Goal: Navigation & Orientation: Go to known website

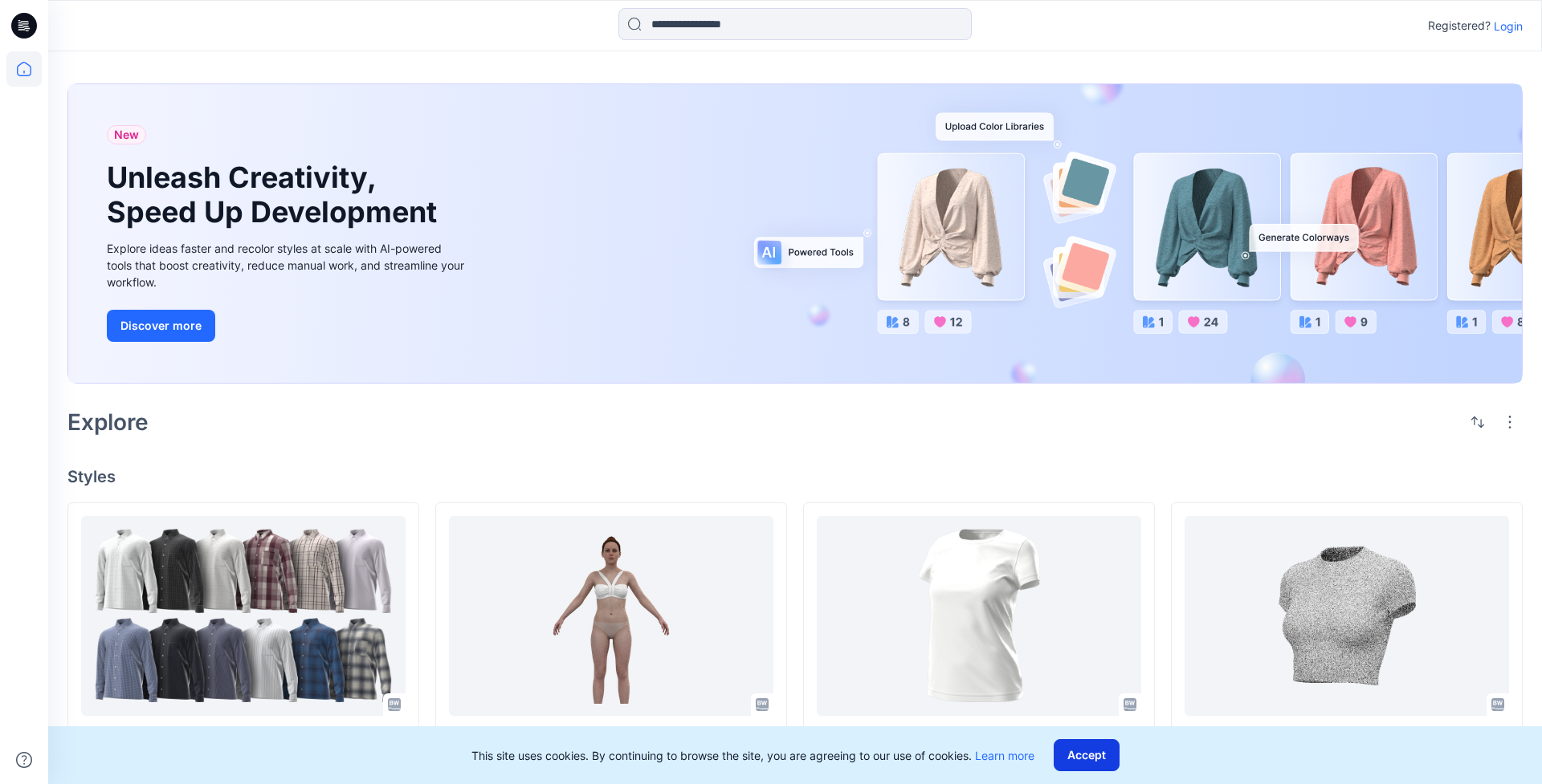
click at [1088, 756] on button "Accept" at bounding box center [1086, 755] width 66 height 32
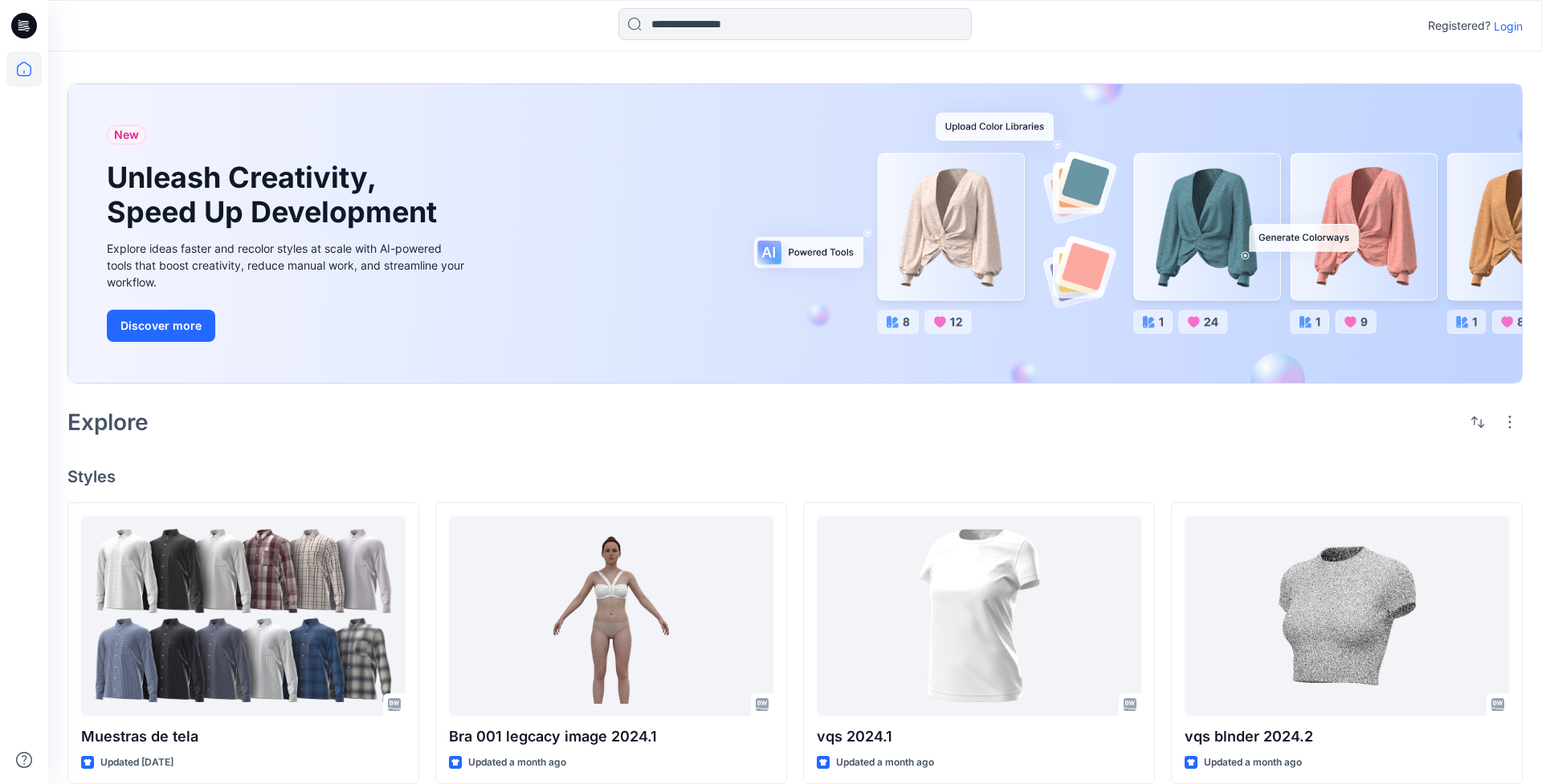
click at [1345, 31] on div "Registered? Login" at bounding box center [793, 25] width 1492 height 35
click at [1512, 31] on p "Login" at bounding box center [1507, 26] width 29 height 17
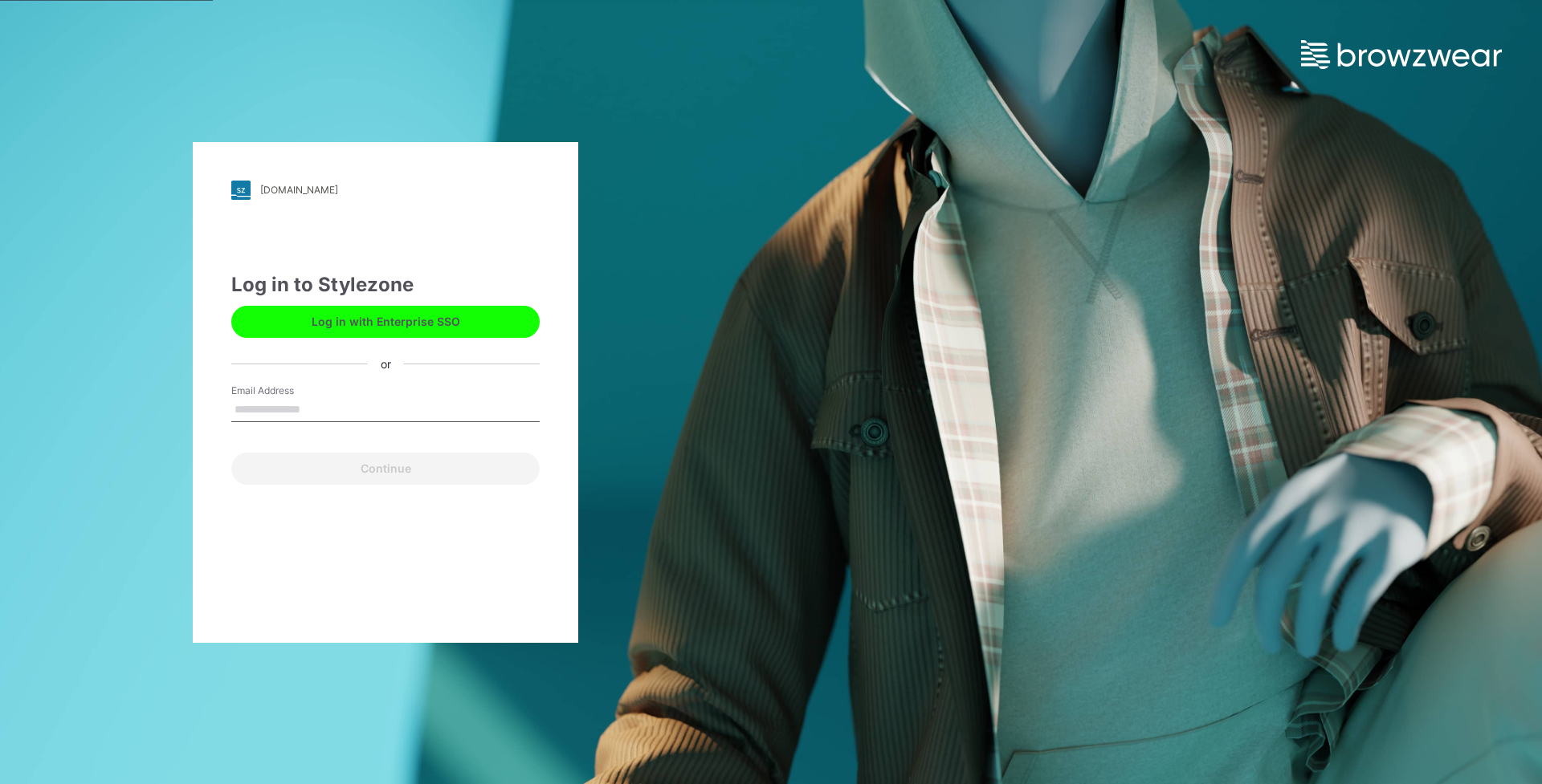
click at [453, 581] on div "up-demo.stylezone.com Loading... Log in to Stylezone Log in with Enterprise SSO…" at bounding box center [385, 392] width 385 height 500
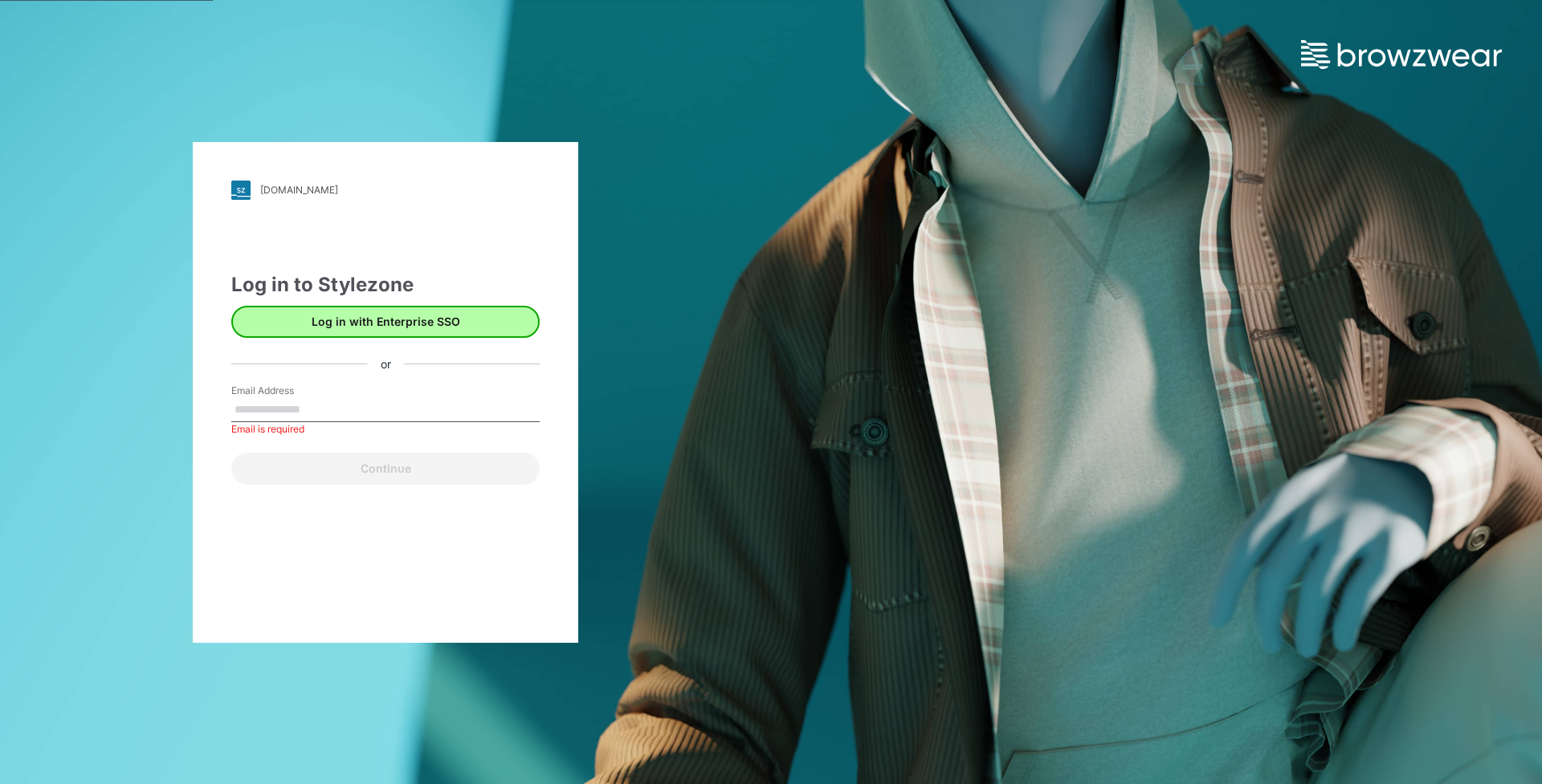
click at [345, 322] on button "Log in with Enterprise SSO" at bounding box center [385, 321] width 309 height 32
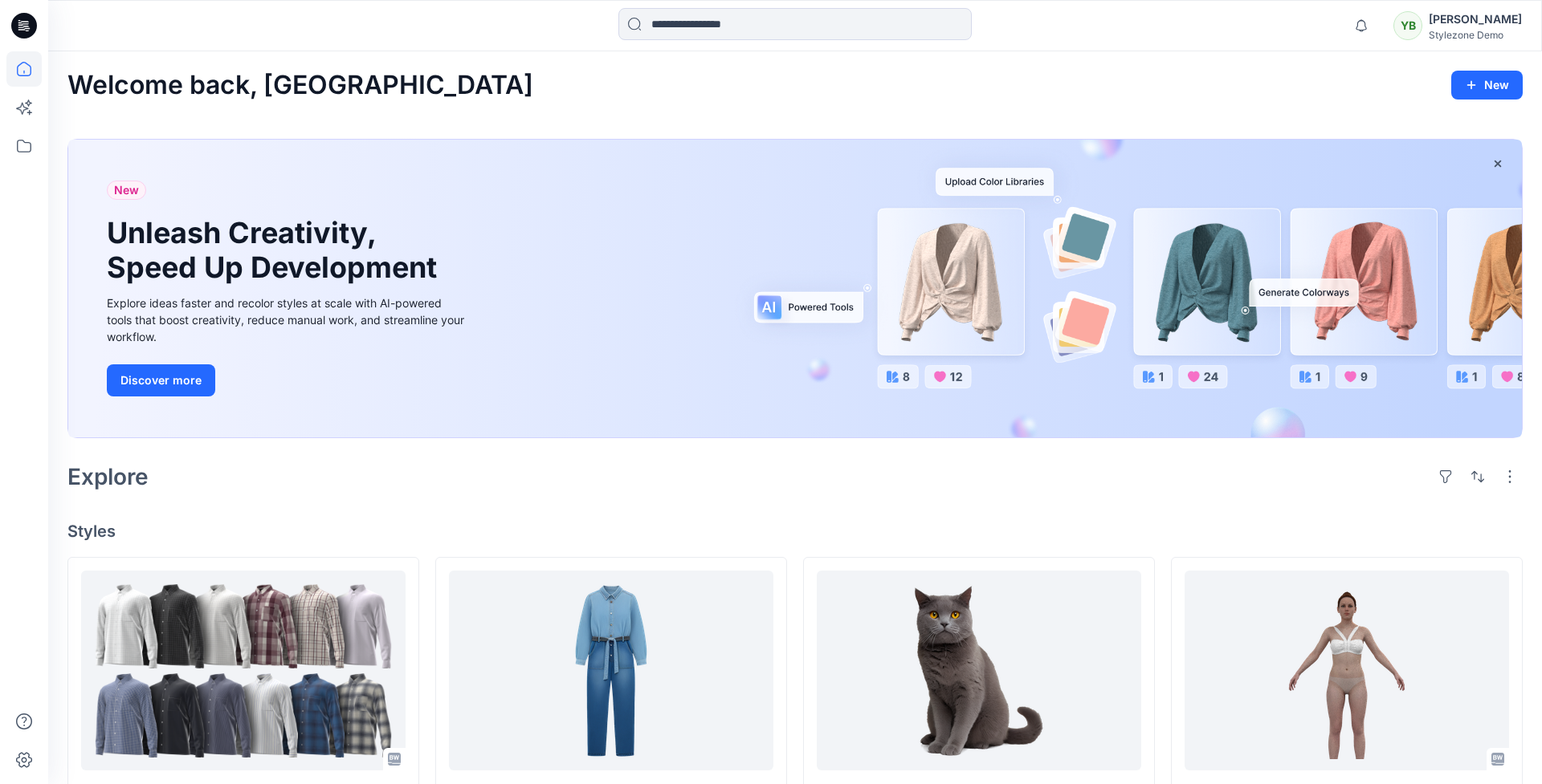
scroll to position [6, 0]
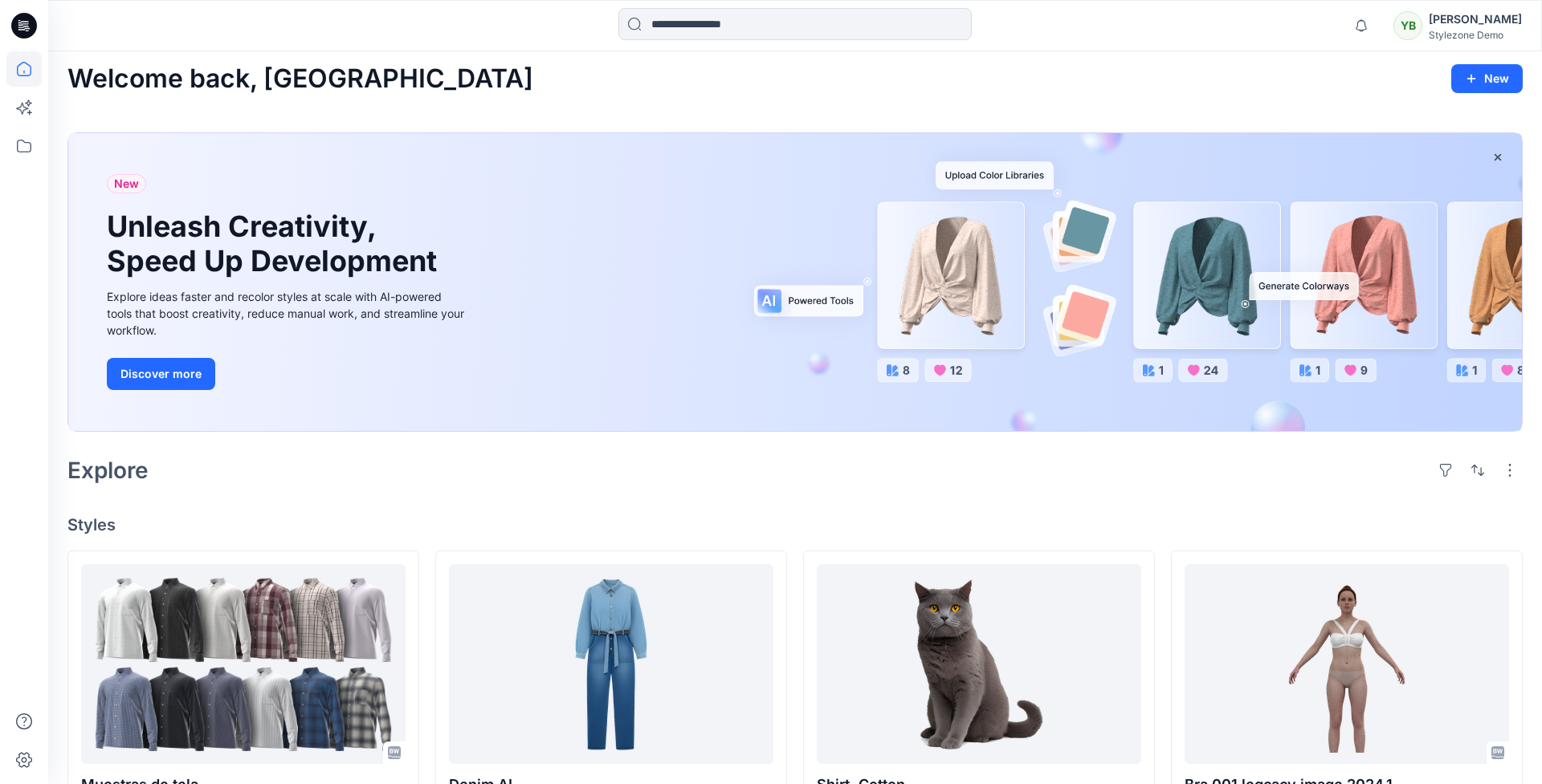
click at [1471, 17] on div "Yuliia Baranova" at bounding box center [1475, 19] width 94 height 19
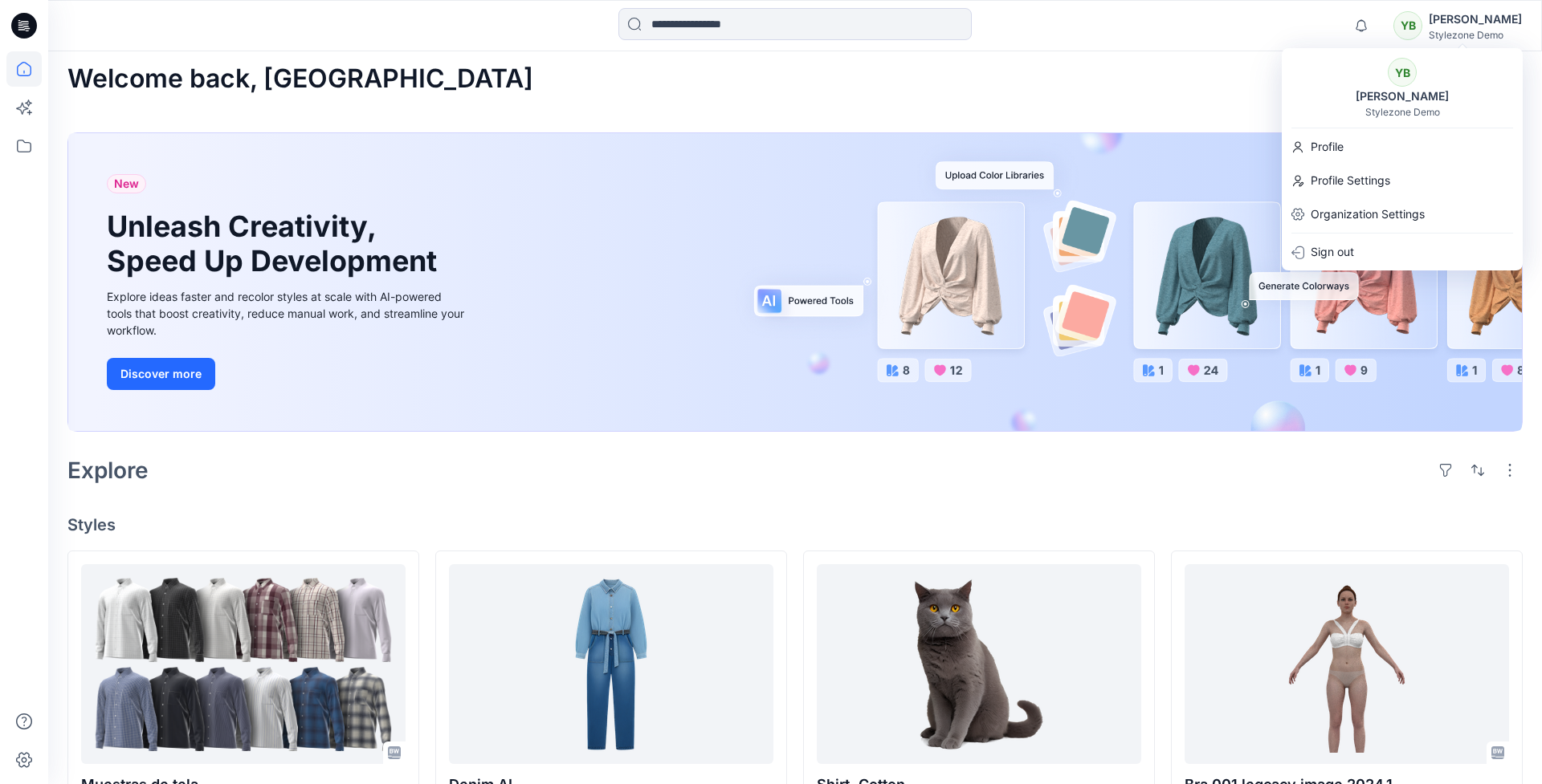
click at [1202, 98] on div "Welcome back, Yuliia New New Unleash Creativity, Speed Up Development Explore i…" at bounding box center [794, 775] width 1493 height 1462
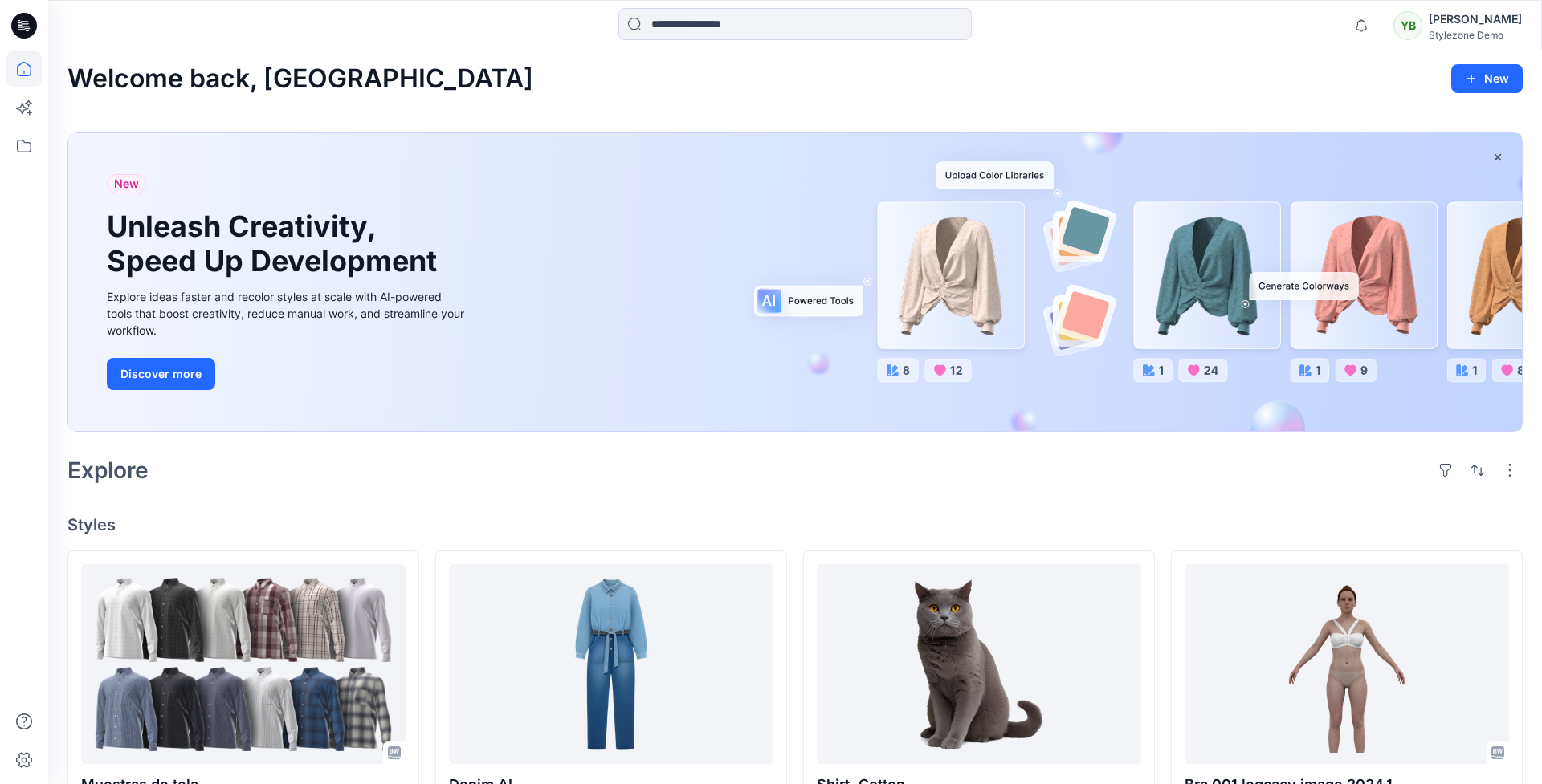
click at [659, 192] on div "New Unleash Creativity, Speed Up Development Explore ideas faster and recolor s…" at bounding box center [795, 283] width 1453 height 298
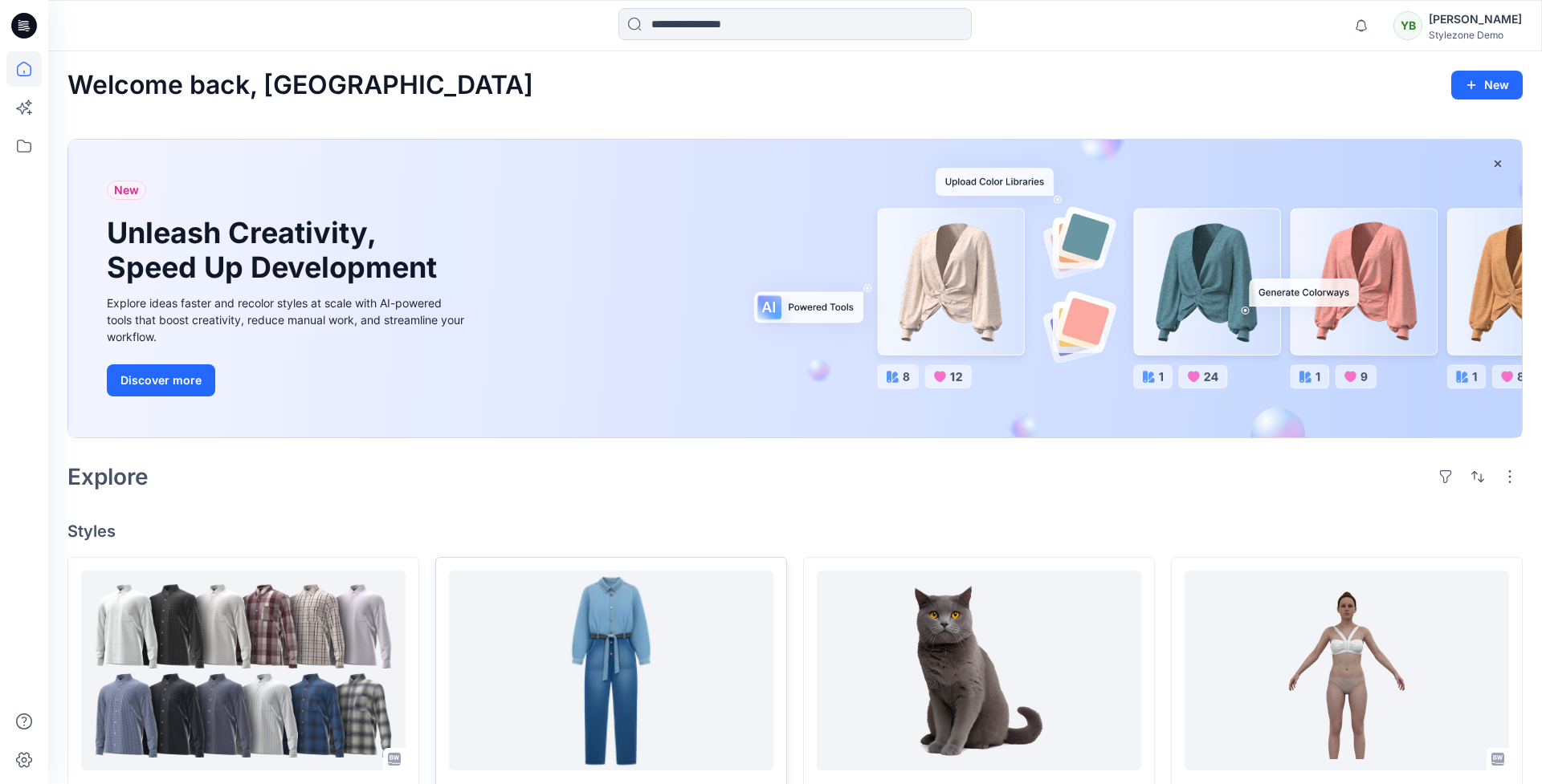
scroll to position [0, 0]
click at [1372, 23] on span "1" at bounding box center [1366, 20] width 13 height 13
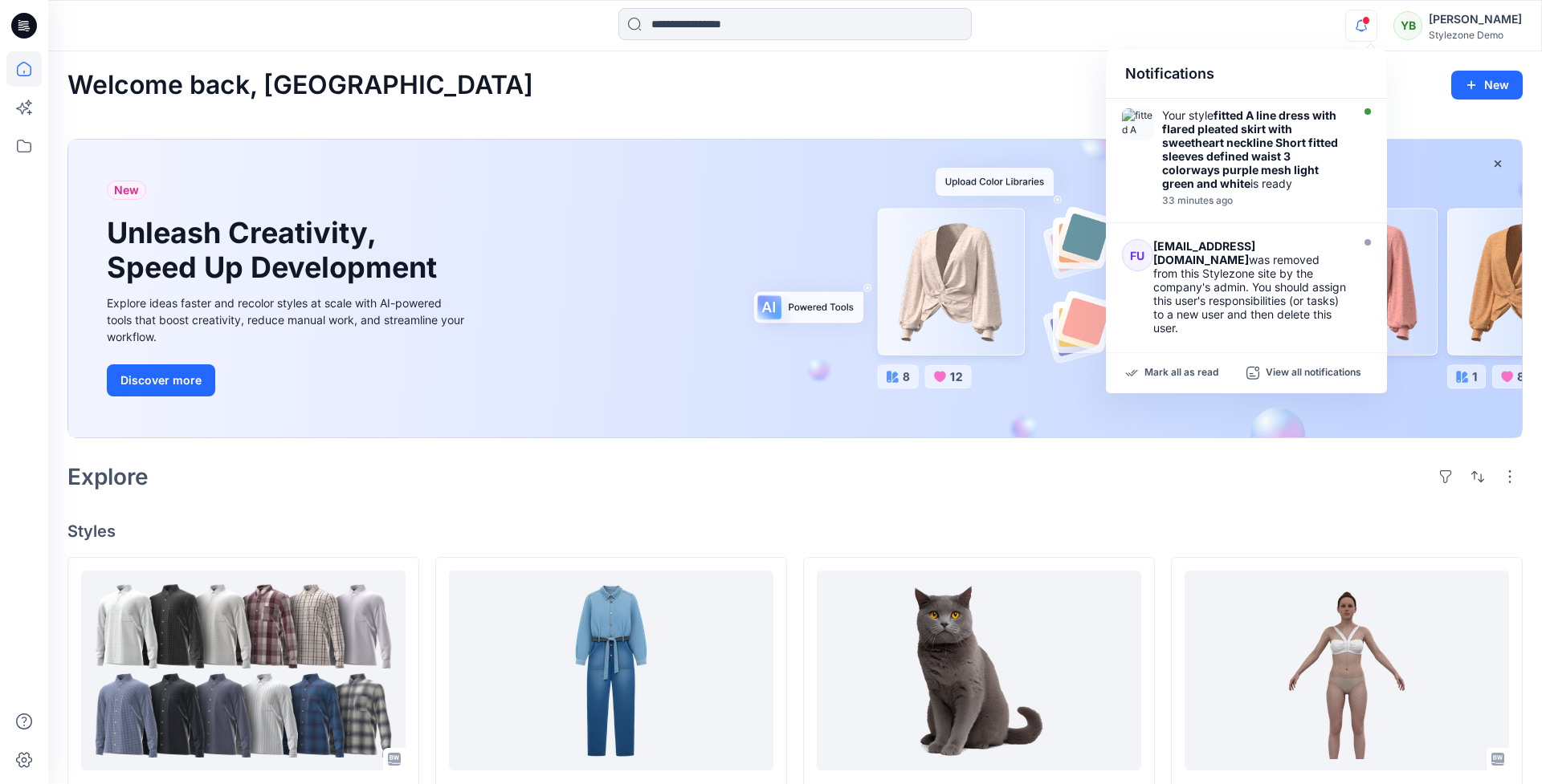
click at [579, 88] on div "Welcome back, Yuliia New" at bounding box center [794, 86] width 1454 height 30
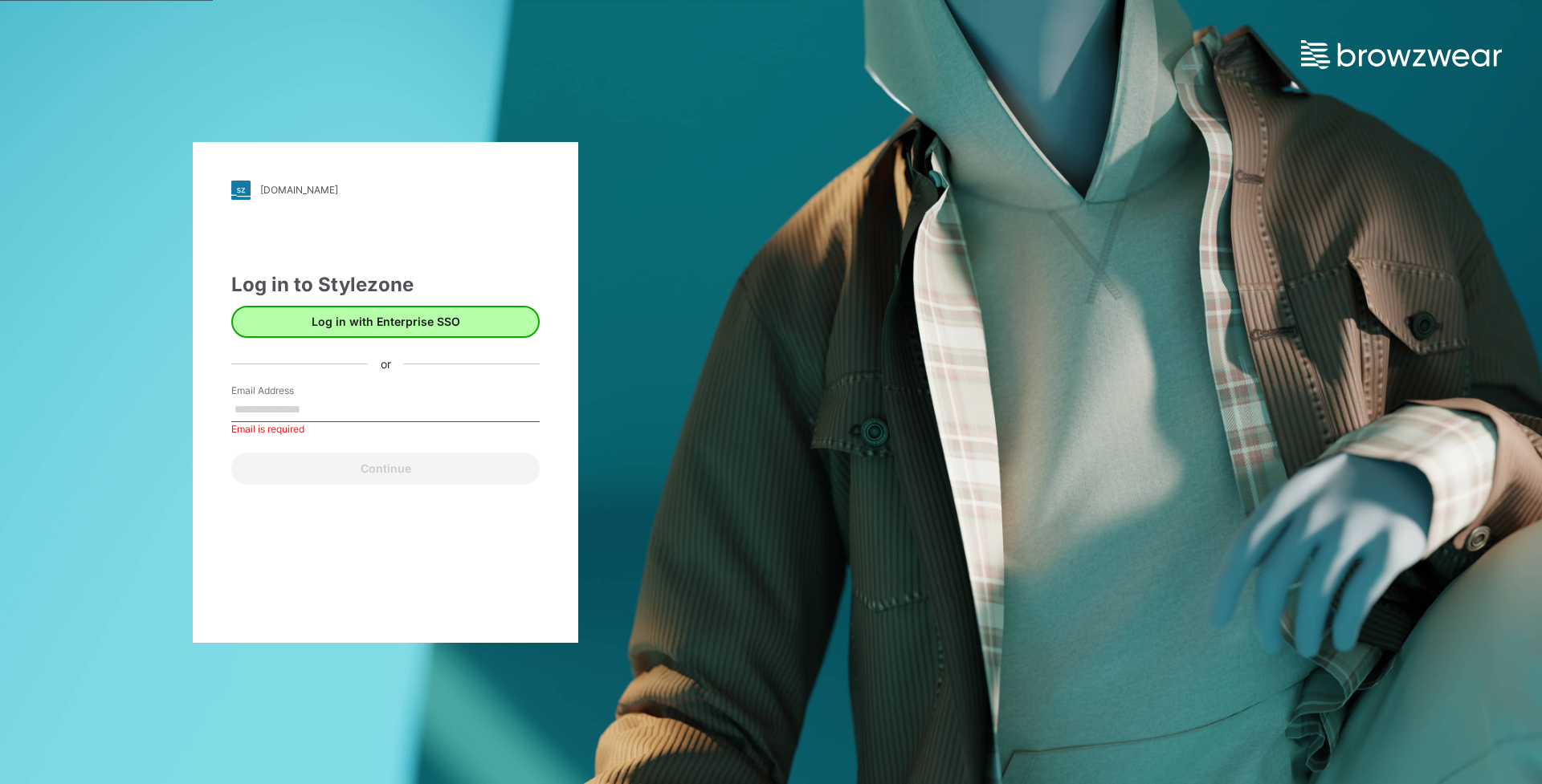
click at [354, 321] on button "Log in with Enterprise SSO" at bounding box center [385, 321] width 309 height 32
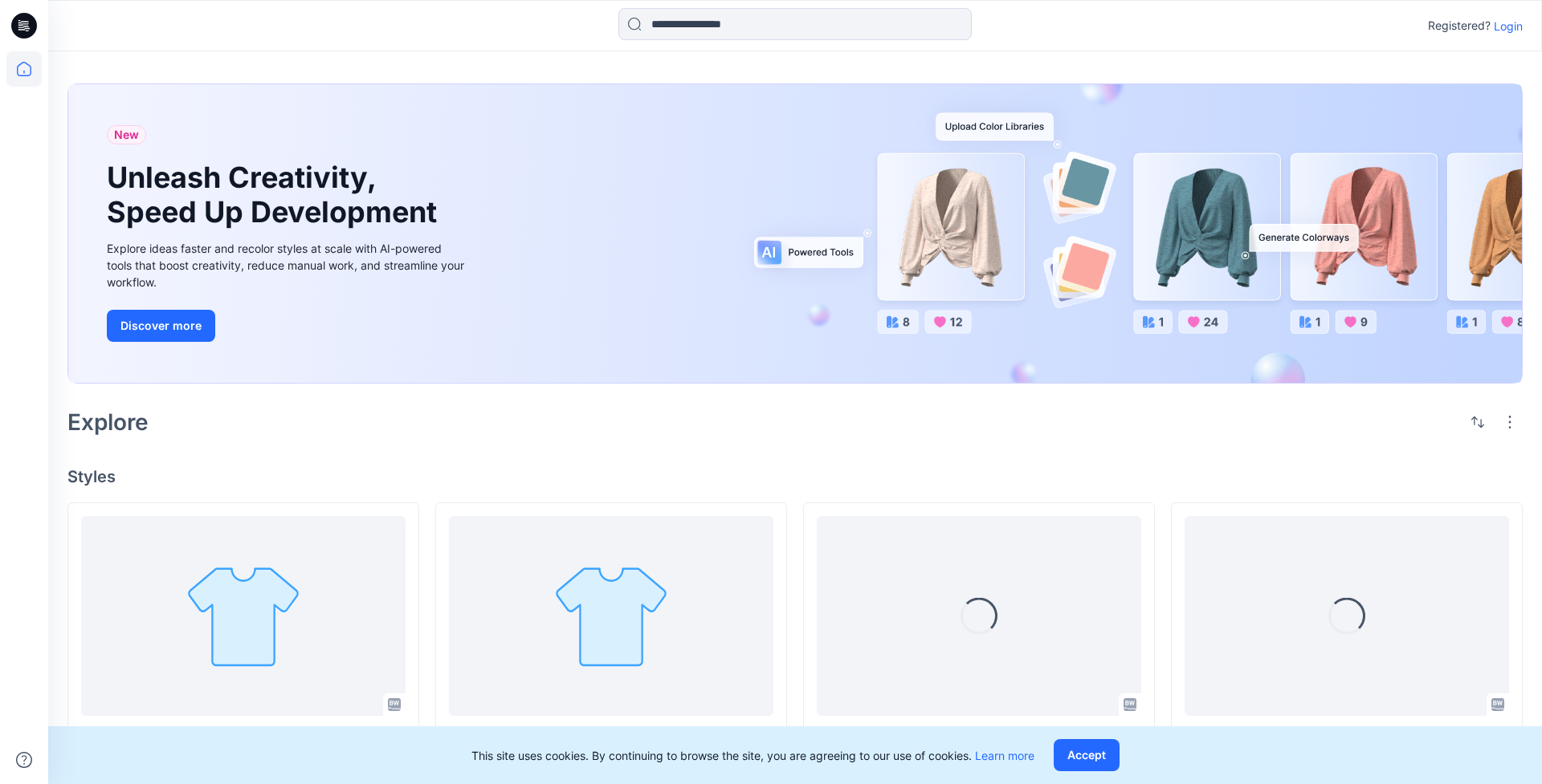
click at [1512, 27] on p "Login" at bounding box center [1507, 26] width 29 height 17
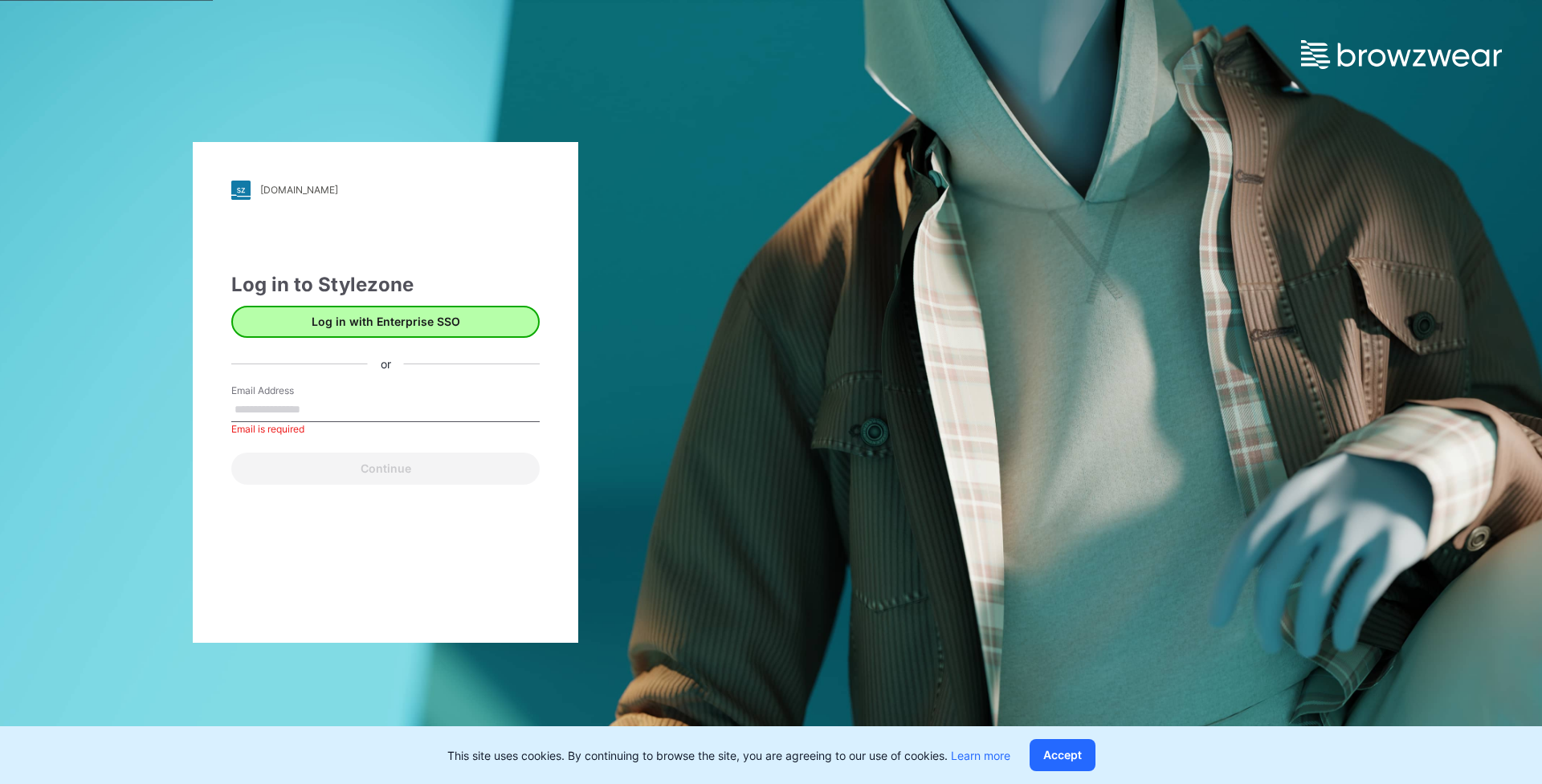
click at [317, 320] on button "Log in with Enterprise SSO" at bounding box center [385, 321] width 309 height 32
